Goal: Book appointment/travel/reservation

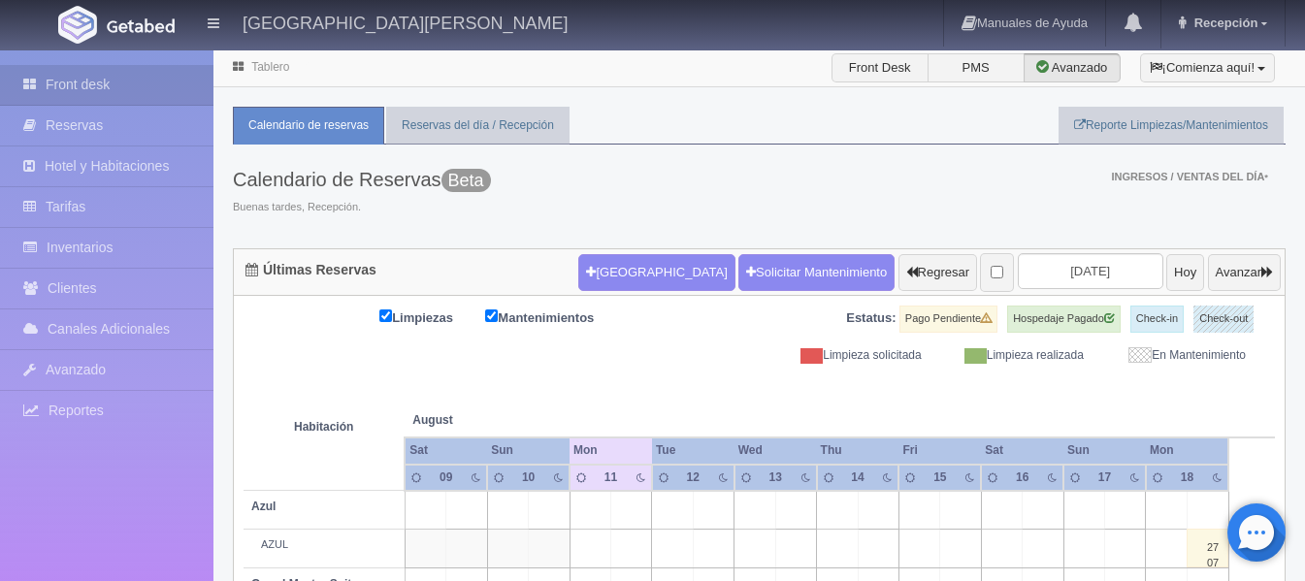
click at [578, 253] on form "[GEOGRAPHIC_DATA] Solicitar Mantenimiento Regresar [DATE] Hoy Avanzar" at bounding box center [929, 272] width 702 height 41
click at [578, 264] on button "[GEOGRAPHIC_DATA]" at bounding box center [656, 272] width 156 height 37
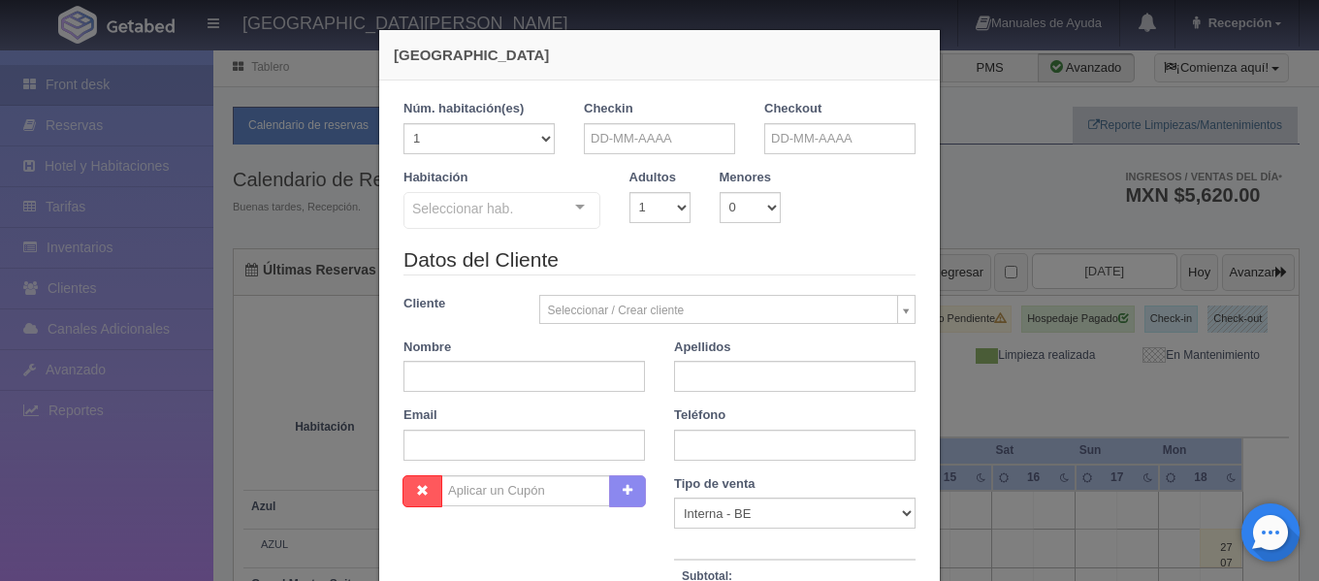
checkbox input "false"
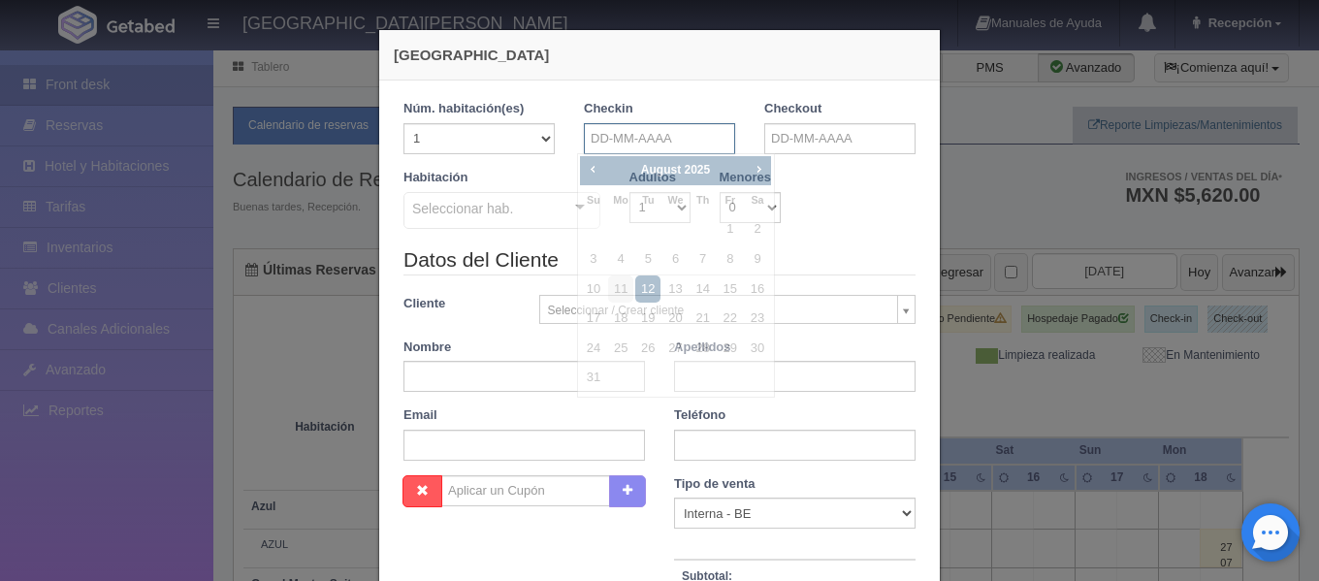
click at [657, 133] on input "text" at bounding box center [659, 138] width 151 height 31
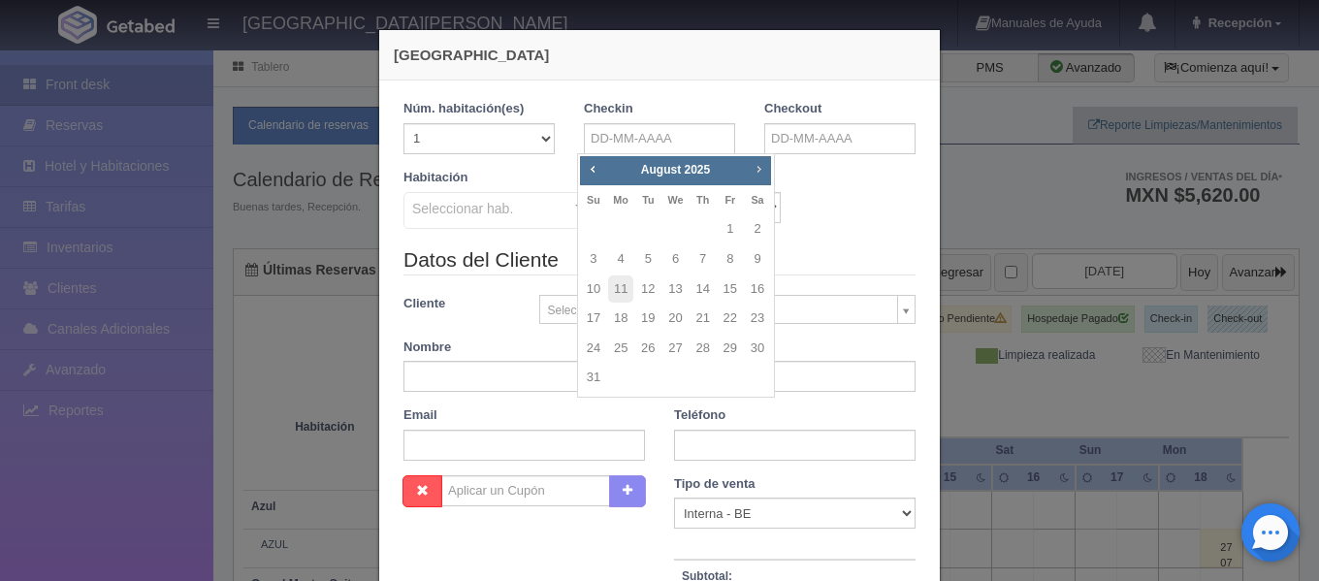
click at [765, 170] on span "Next" at bounding box center [759, 169] width 16 height 16
click at [756, 230] on link "6" at bounding box center [757, 229] width 25 height 28
type input "[DATE]"
checkbox input "false"
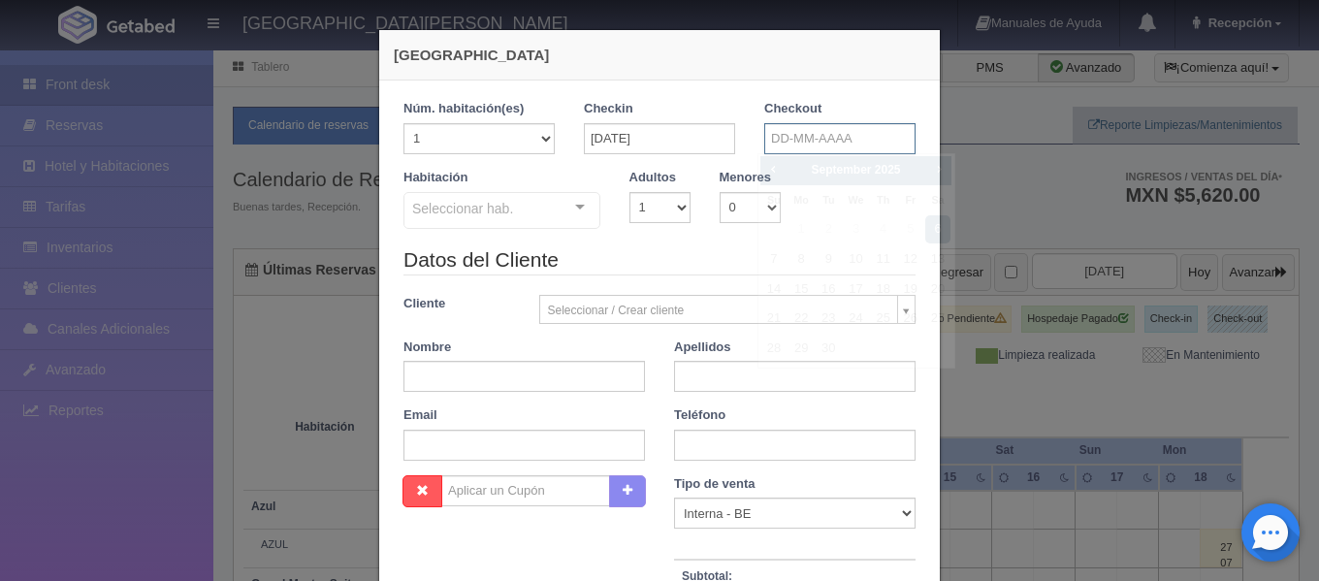
click at [851, 150] on input "text" at bounding box center [839, 138] width 151 height 31
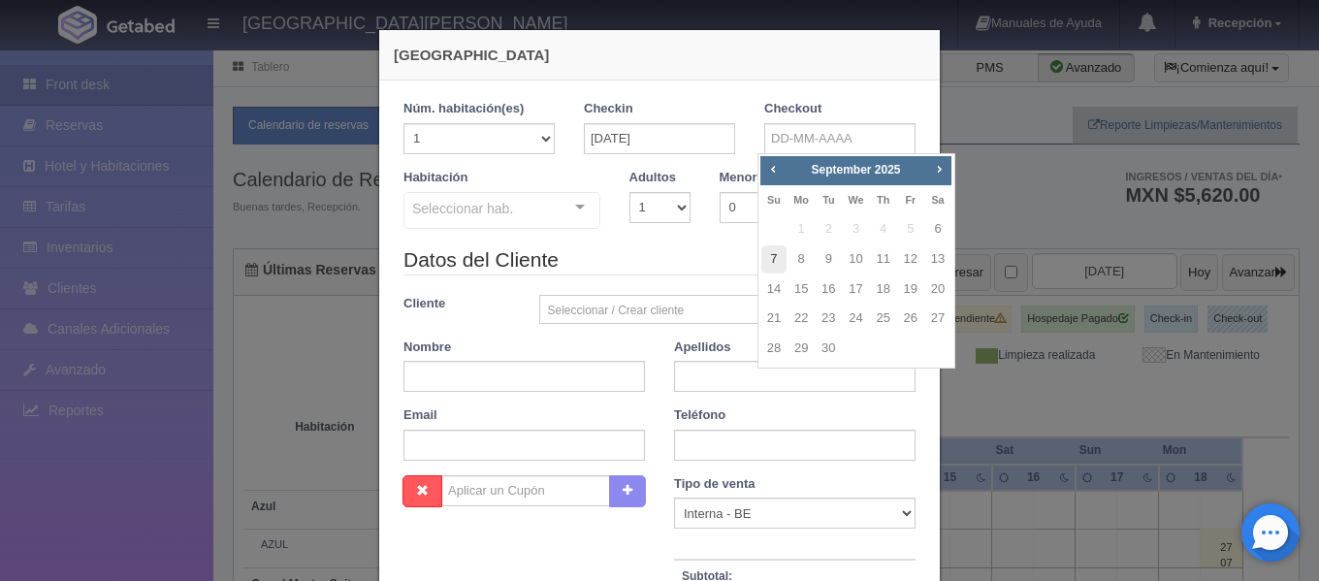
click at [772, 253] on link "7" at bounding box center [774, 259] width 25 height 28
type input "[DATE]"
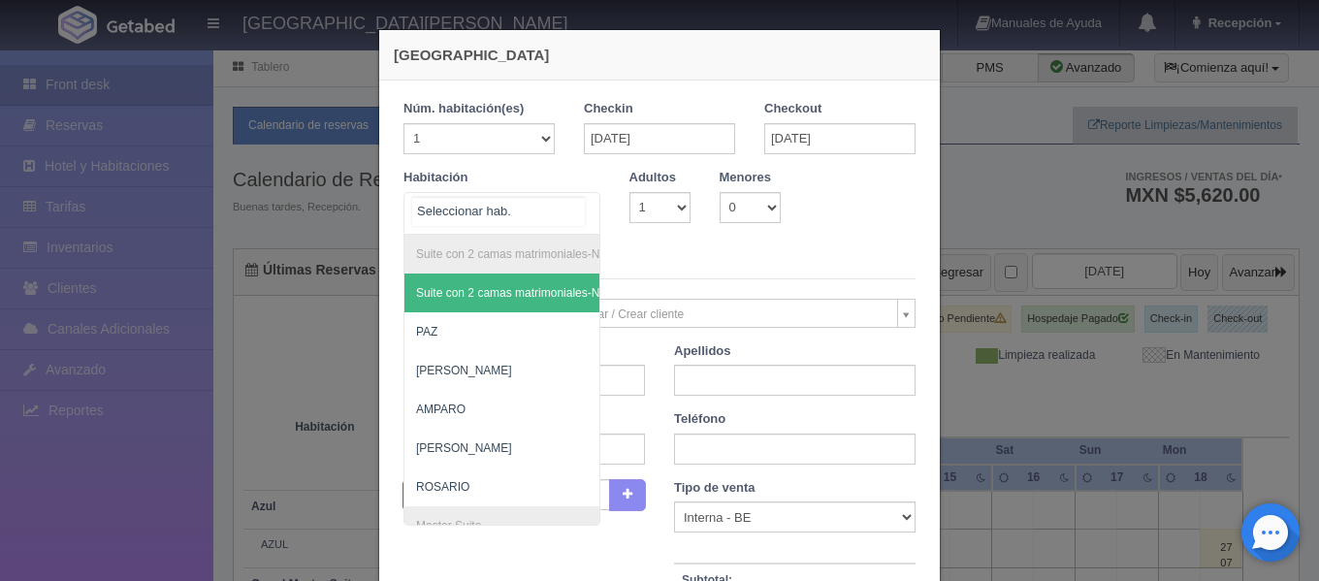
click at [555, 213] on div "Suite con 2 camas matrimoniales-No apta para menores Suite con 2 camas matrimon…" at bounding box center [502, 213] width 197 height 43
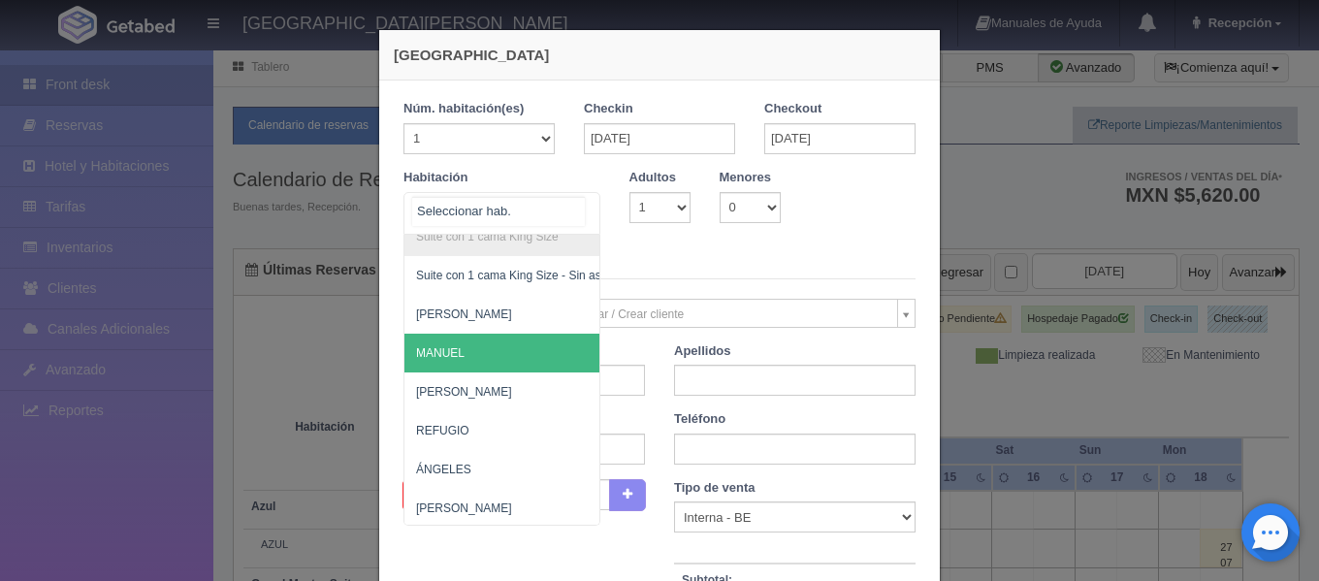
scroll to position [1027, 0]
click at [520, 363] on span "MANUEL" at bounding box center [596, 352] width 383 height 39
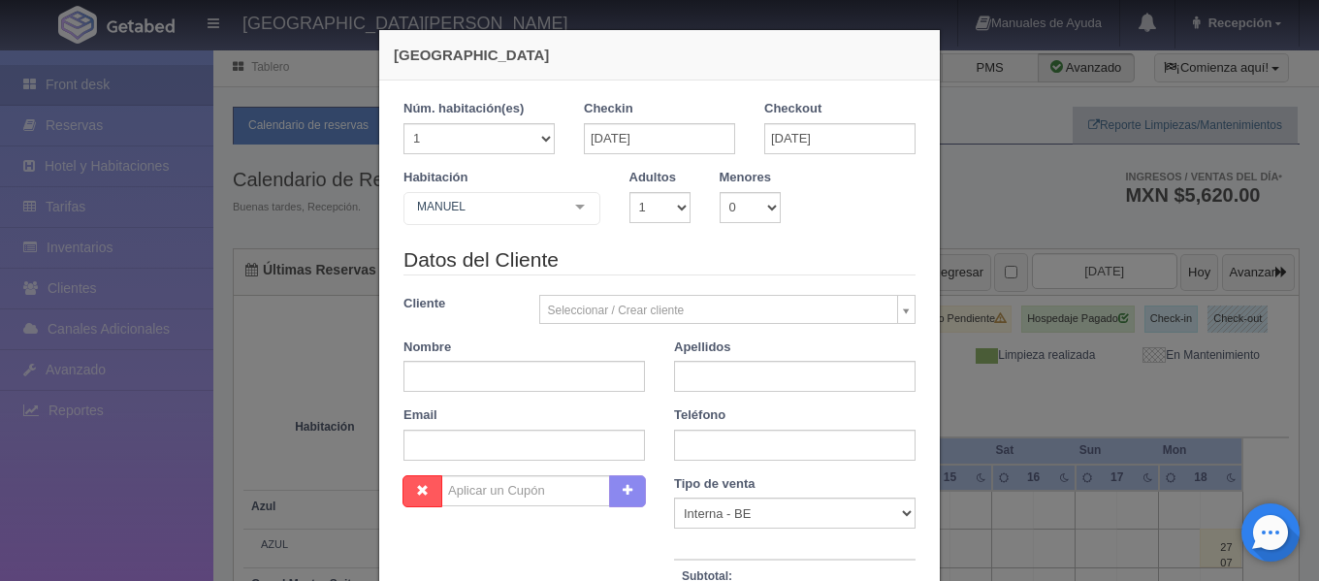
checkbox input "false"
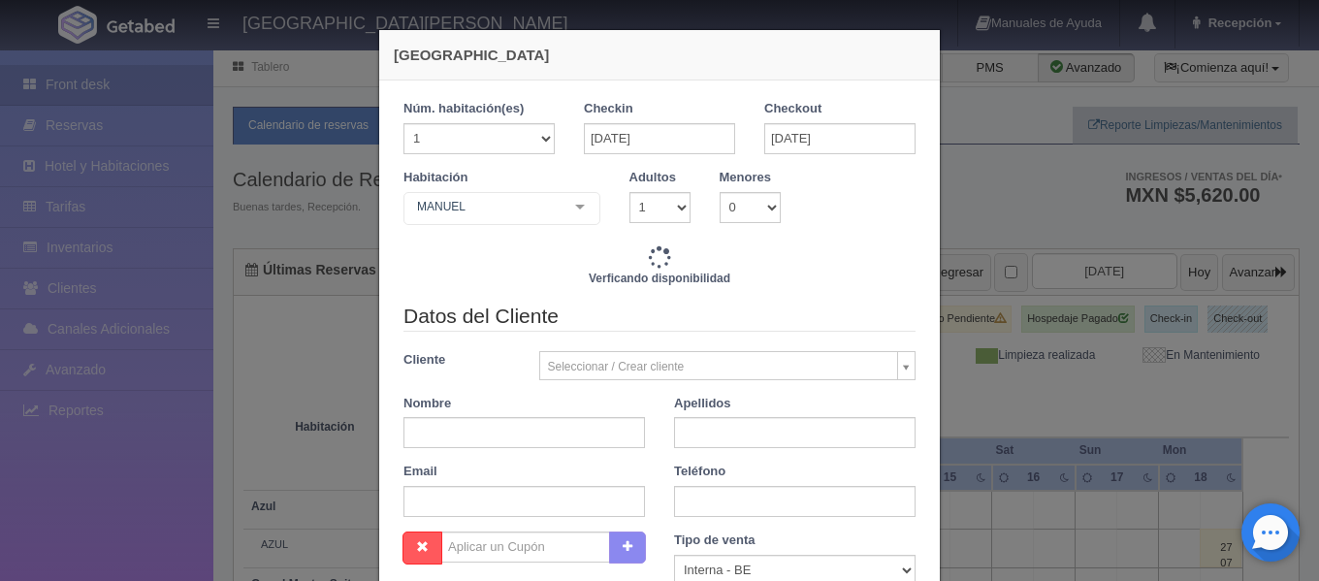
type input "4760.00"
checkbox input "false"
